Goal: Information Seeking & Learning: Learn about a topic

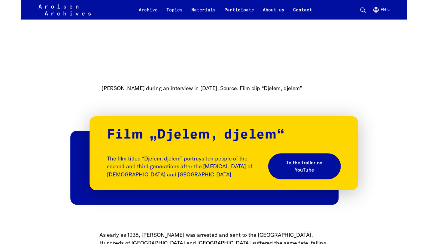
scroll to position [635, 0]
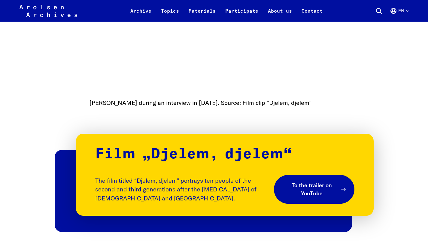
click at [208, 163] on span "To the trailer on YouTube" at bounding box center [312, 189] width 52 height 16
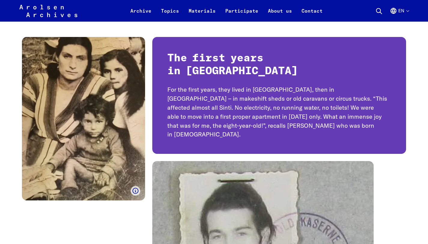
scroll to position [4987, 0]
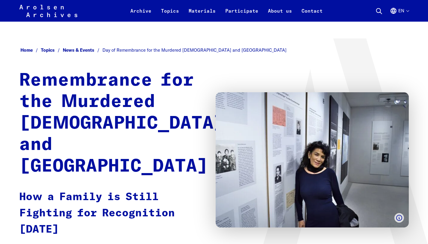
scroll to position [5001, 0]
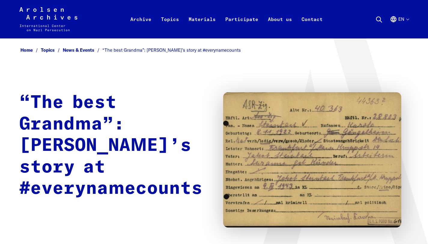
click at [409, 174] on icon at bounding box center [345, 151] width 181 height 227
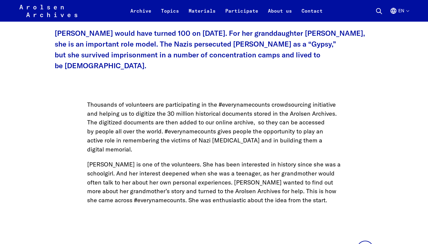
scroll to position [253, 0]
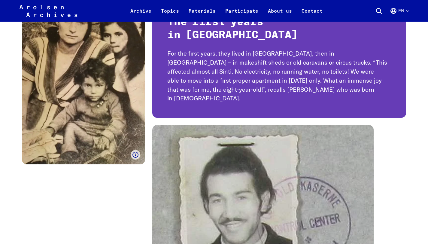
scroll to position [523, 0]
